Goal: Task Accomplishment & Management: Manage account settings

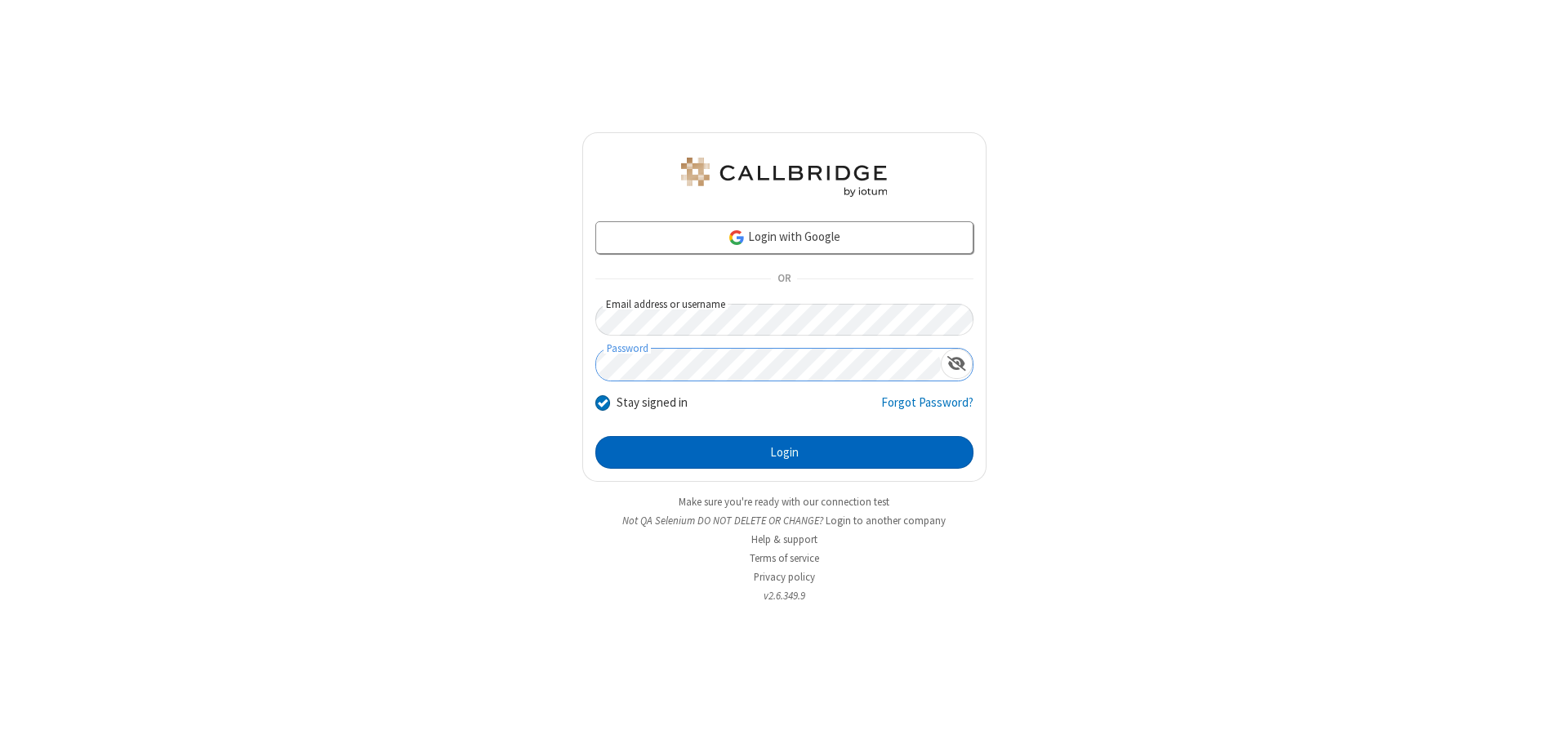
click at [784, 453] on button "Login" at bounding box center [784, 452] width 378 height 32
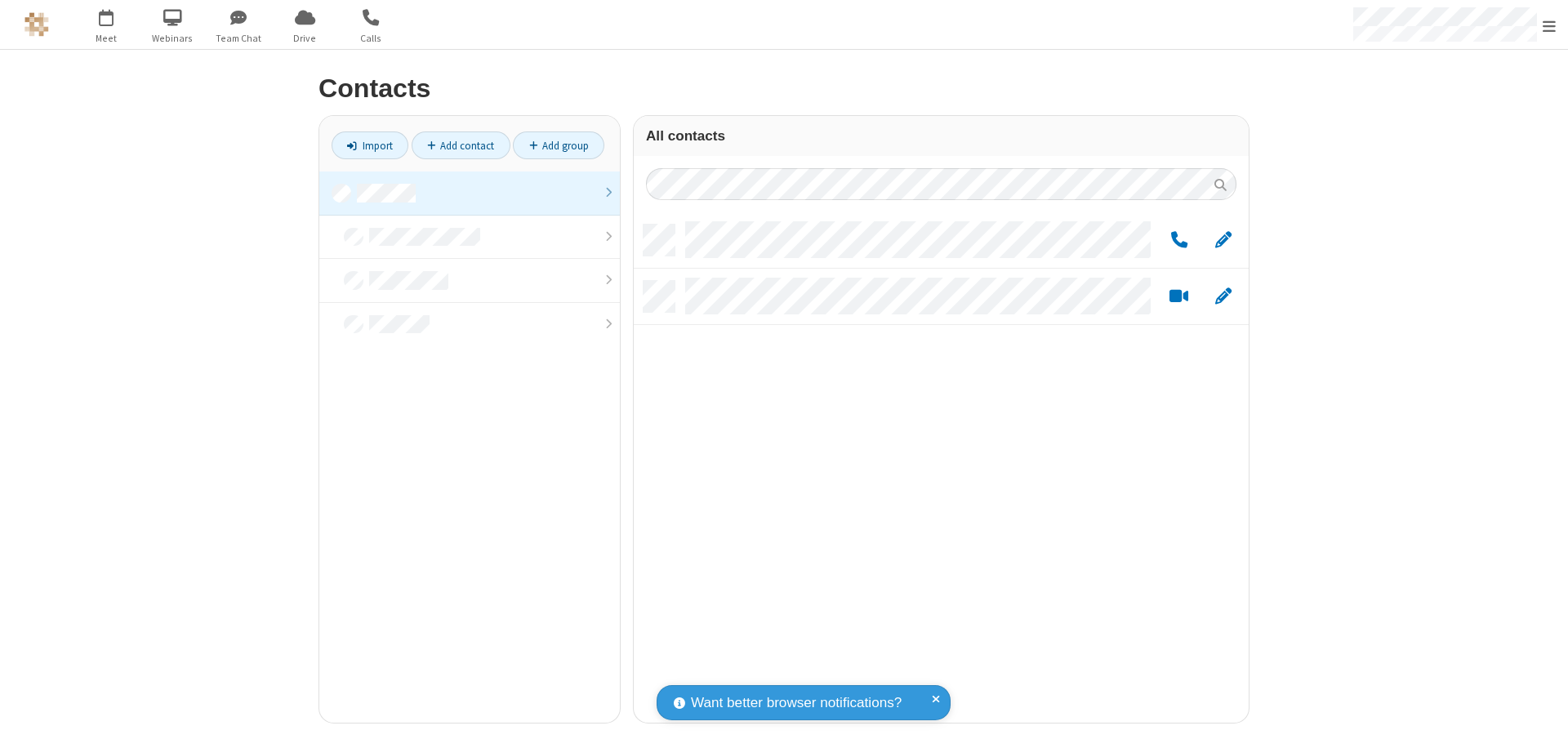
scroll to position [498, 603]
click at [470, 193] on link at bounding box center [469, 194] width 300 height 44
click at [1224, 240] on span "Edit" at bounding box center [1223, 241] width 16 height 20
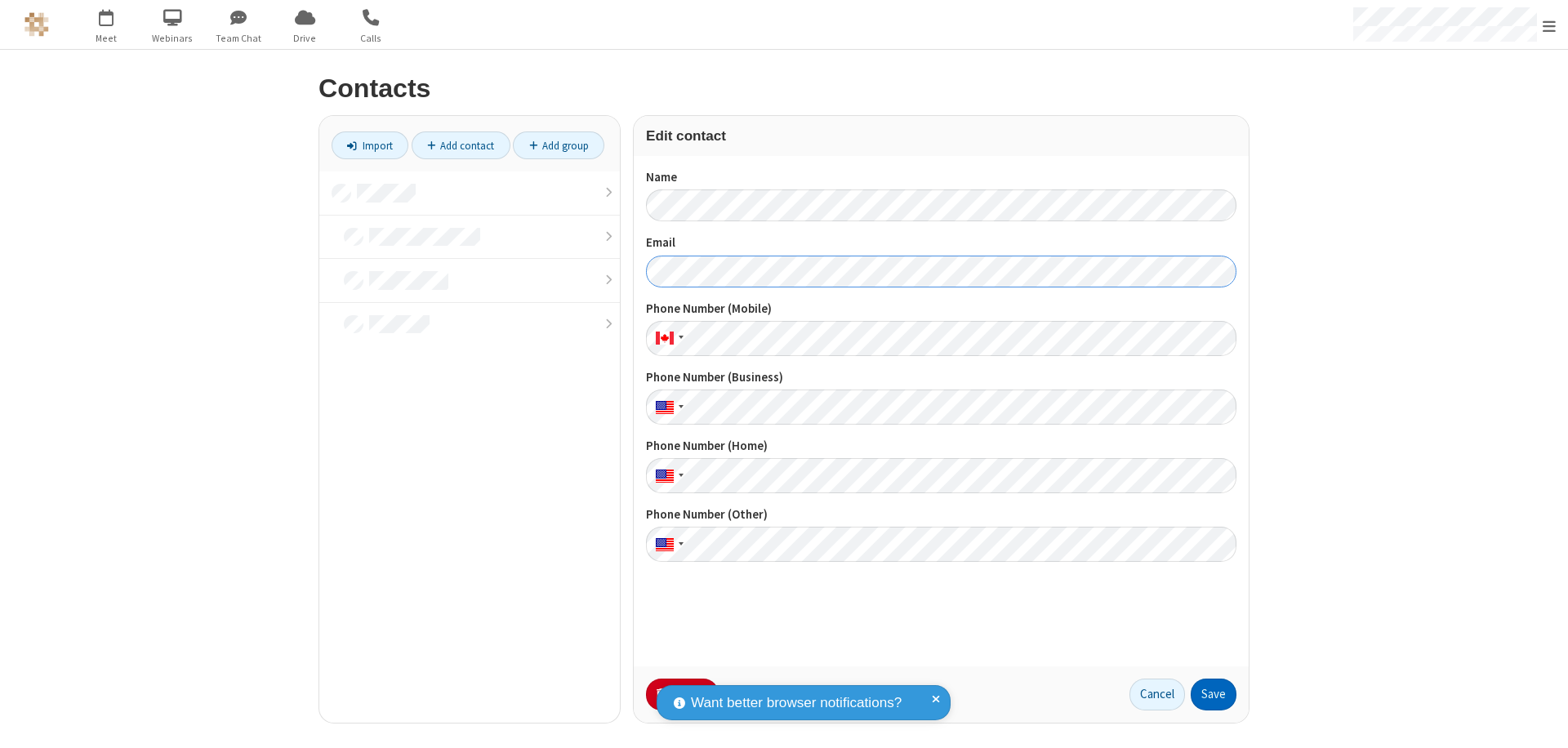
click at [1213, 694] on button "Save" at bounding box center [1213, 695] width 46 height 32
